Goal: Task Accomplishment & Management: Use online tool/utility

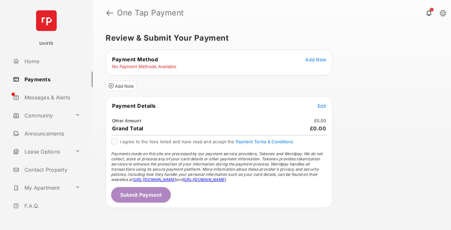
click at [316, 59] on span "Add New" at bounding box center [315, 59] width 21 height 5
